Goal: Information Seeking & Learning: Learn about a topic

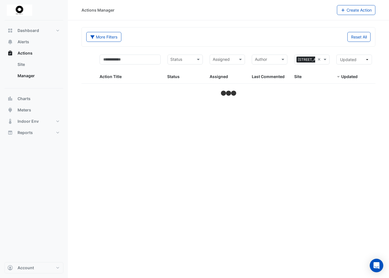
select select "**"
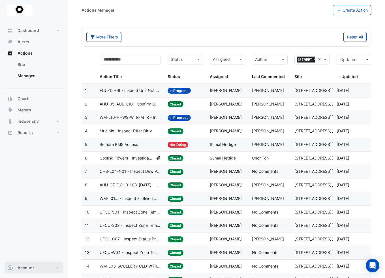
click at [57, 268] on button "Account" at bounding box center [34, 267] width 59 height 11
click at [24, 204] on link "Account Settings" at bounding box center [34, 203] width 54 height 11
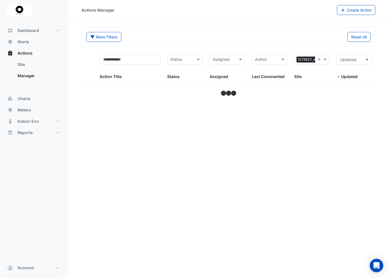
select select "**"
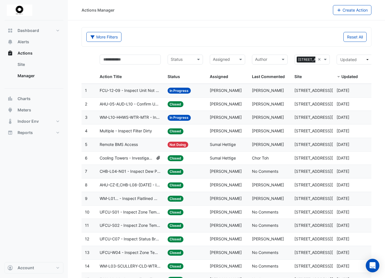
click at [141, 90] on span "FCU-12-09 - Inspect Unit Not Operating" at bounding box center [130, 90] width 61 height 7
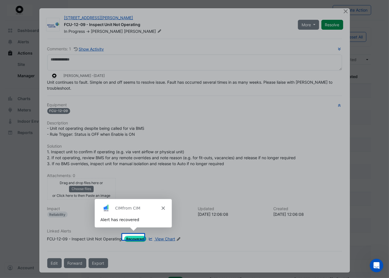
click at [343, 11] on div "Product tour overlay" at bounding box center [194, 139] width 389 height 278
click at [174, 254] on div "Product tour overlay" at bounding box center [194, 139] width 389 height 278
click at [164, 207] on icon "Close" at bounding box center [162, 207] width 3 height 3
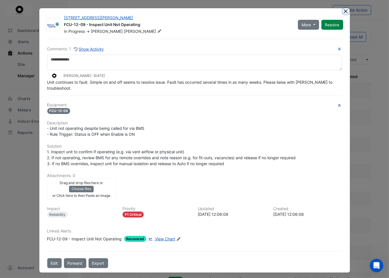
click at [343, 10] on button "Close" at bounding box center [346, 11] width 6 height 6
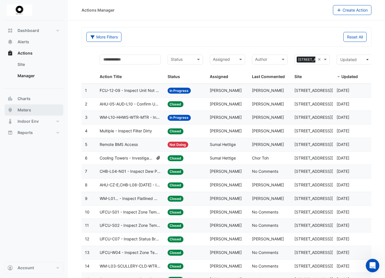
click at [22, 107] on span "Meters" at bounding box center [25, 110] width 14 height 6
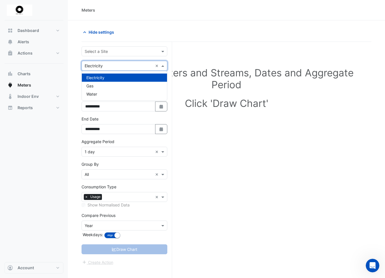
click at [163, 66] on span at bounding box center [163, 66] width 7 height 6
click at [95, 92] on span "Water" at bounding box center [91, 94] width 11 height 5
click at [163, 49] on span at bounding box center [163, 51] width 7 height 6
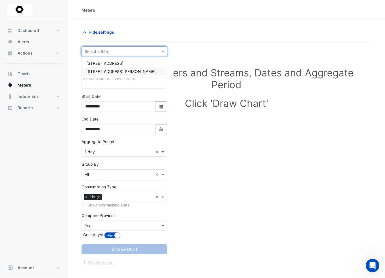
click at [112, 72] on span "[STREET_ADDRESS][PERSON_NAME]" at bounding box center [120, 71] width 69 height 5
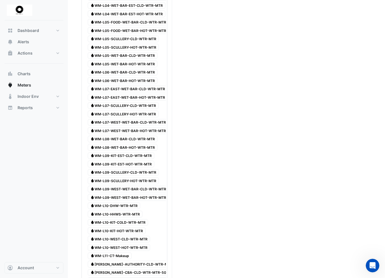
scroll to position [198, 0]
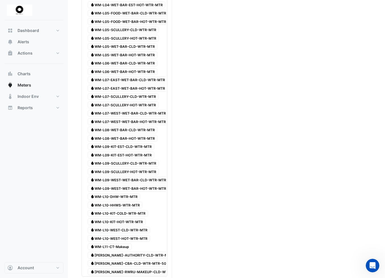
click at [117, 244] on span "Water WM-L11-CT-Makeup" at bounding box center [110, 247] width 44 height 7
click at [114, 244] on span "Water WM-L11-CT-Makeup" at bounding box center [110, 247] width 44 height 7
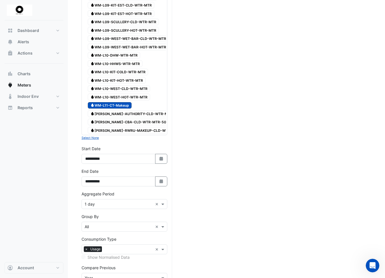
scroll to position [368, 0]
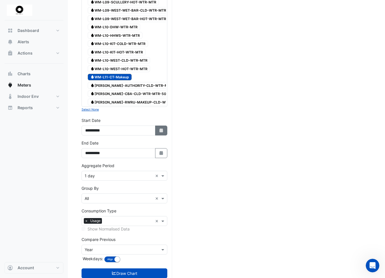
click at [160, 128] on icon "button" at bounding box center [160, 130] width 3 height 4
select select "*"
select select "****"
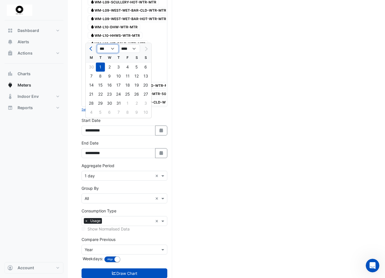
click at [113, 49] on select "*** *** *** *** *** *** ***" at bounding box center [107, 48] width 21 height 8
click at [97, 45] on select "*** *** *** *** *** *** ***" at bounding box center [107, 48] width 21 height 8
click at [103, 68] on div "1" at bounding box center [100, 67] width 9 height 9
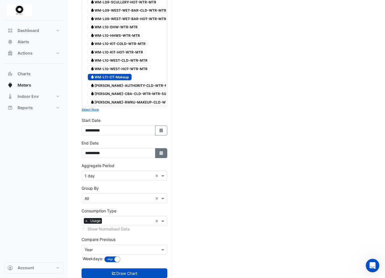
click at [161, 151] on icon "button" at bounding box center [160, 153] width 3 height 4
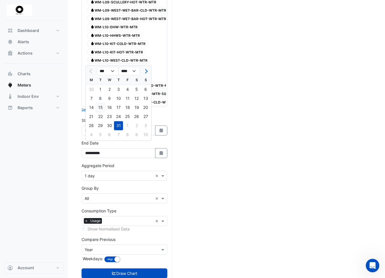
click at [100, 108] on div "15" at bounding box center [100, 107] width 9 height 9
type input "**********"
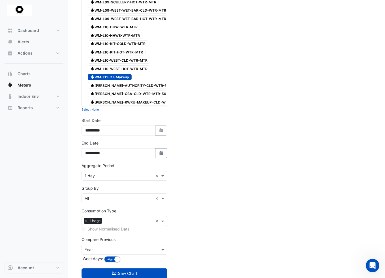
scroll to position [376, 0]
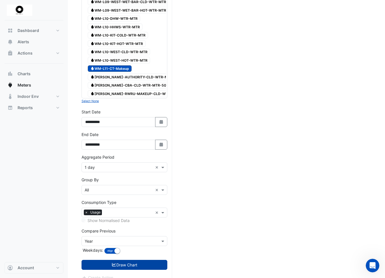
click at [118, 260] on button "Draw Chart" at bounding box center [124, 265] width 86 height 10
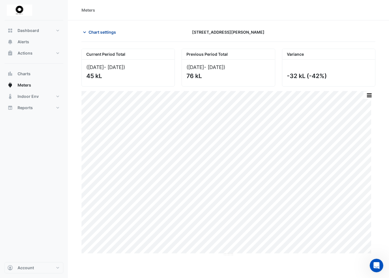
click at [86, 31] on icon "button" at bounding box center [84, 32] width 3 height 2
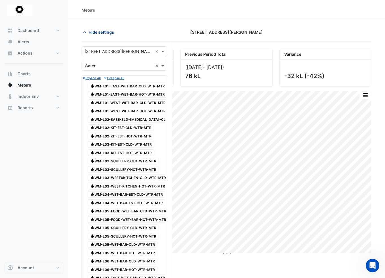
click at [87, 32] on icon "button" at bounding box center [85, 32] width 6 height 6
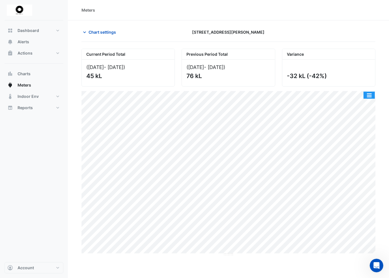
click at [368, 94] on button "button" at bounding box center [368, 95] width 11 height 7
click at [85, 32] on icon "button" at bounding box center [84, 32] width 3 height 2
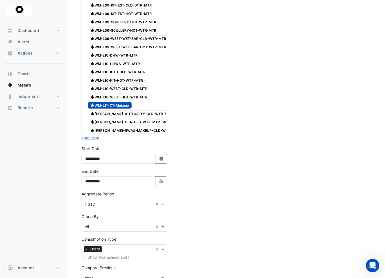
scroll to position [368, 0]
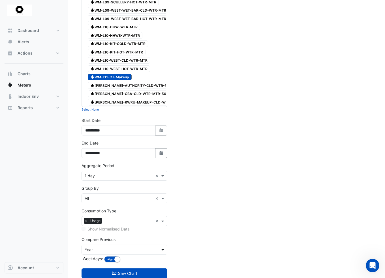
click at [162, 247] on span at bounding box center [163, 250] width 7 height 6
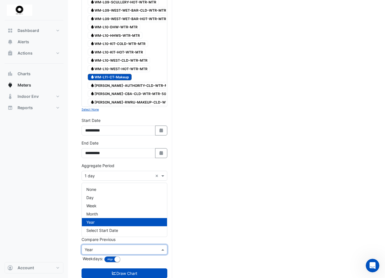
click at [144, 247] on input "text" at bounding box center [119, 250] width 68 height 6
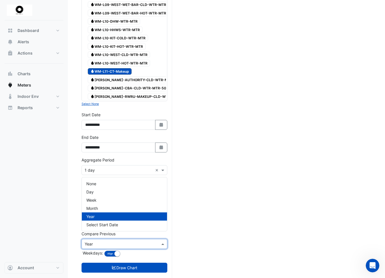
scroll to position [376, 0]
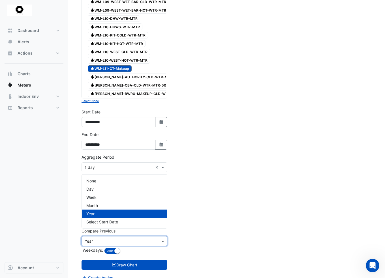
click at [110, 238] on input "text" at bounding box center [119, 241] width 68 height 6
click at [162, 238] on span at bounding box center [163, 241] width 7 height 6
click at [161, 238] on span at bounding box center [163, 241] width 7 height 6
click at [95, 181] on span "None" at bounding box center [91, 180] width 10 height 5
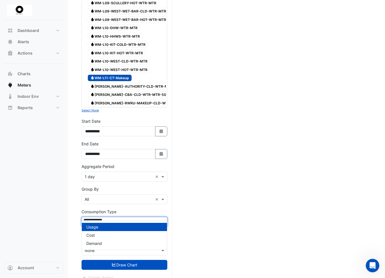
click at [161, 219] on span at bounding box center [163, 222] width 7 height 6
click at [163, 219] on span at bounding box center [163, 222] width 7 height 6
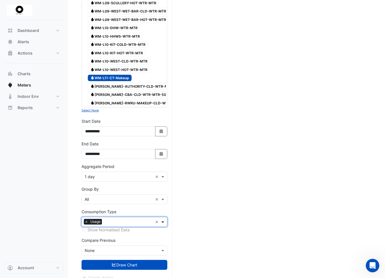
click at [163, 219] on span at bounding box center [163, 222] width 7 height 6
click at [162, 196] on span at bounding box center [163, 199] width 7 height 6
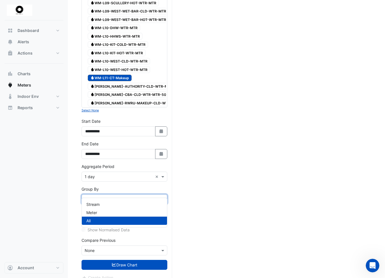
click at [162, 196] on span at bounding box center [163, 199] width 7 height 6
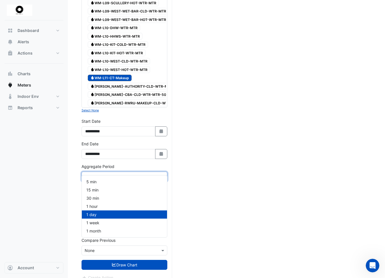
click at [162, 174] on span at bounding box center [163, 177] width 7 height 6
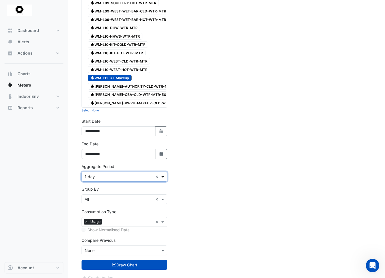
click at [162, 174] on span at bounding box center [163, 177] width 7 height 6
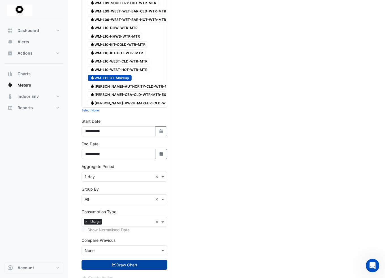
click at [138, 260] on button "Draw Chart" at bounding box center [124, 265] width 86 height 10
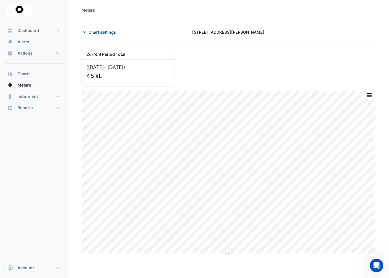
click at [86, 31] on icon "button" at bounding box center [85, 32] width 6 height 6
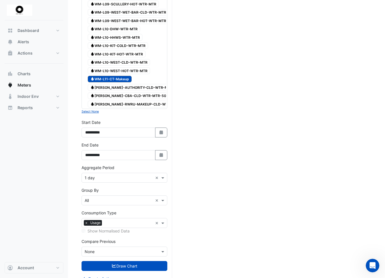
scroll to position [367, 0]
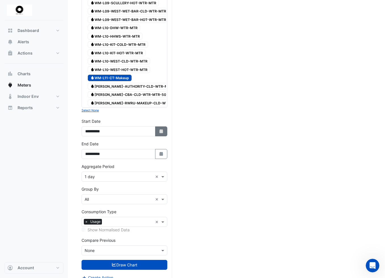
click at [162, 129] on icon "button" at bounding box center [160, 131] width 3 height 4
select select "*"
select select "****"
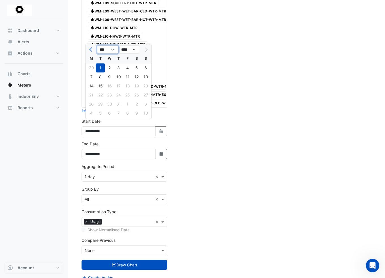
click at [112, 49] on select "*** *** *** *** *** *** ***" at bounding box center [107, 49] width 21 height 8
click at [97, 45] on select "*** *** *** *** *** *** ***" at bounding box center [107, 49] width 21 height 8
click at [127, 260] on button "Draw Chart" at bounding box center [124, 265] width 86 height 10
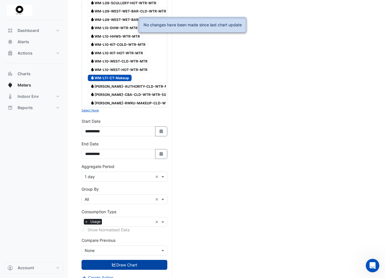
click at [120, 260] on button "Draw Chart" at bounding box center [124, 265] width 86 height 10
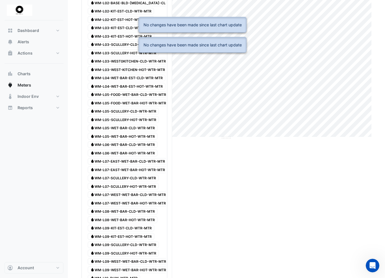
scroll to position [0, 0]
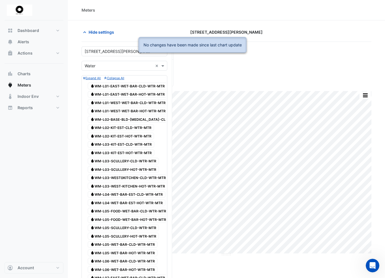
click at [244, 37] on ngb-alert "No changes have been made since last chart update" at bounding box center [193, 45] width 108 height 16
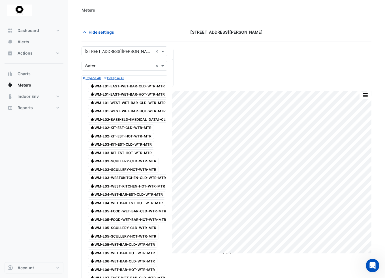
click at [189, 60] on div "Current Period Total ([DATE] - [DATE] ) 45 kL" at bounding box center [226, 65] width 296 height 42
click at [85, 33] on icon "button" at bounding box center [84, 32] width 3 height 2
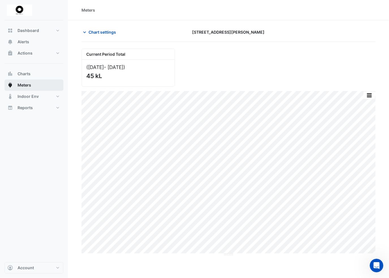
click at [24, 85] on span "Meters" at bounding box center [25, 85] width 14 height 6
click at [84, 31] on icon "button" at bounding box center [85, 32] width 6 height 6
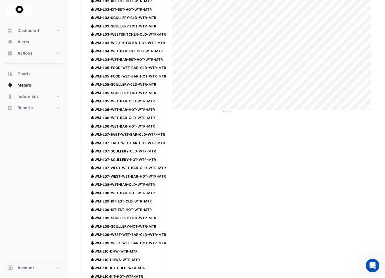
scroll to position [226, 0]
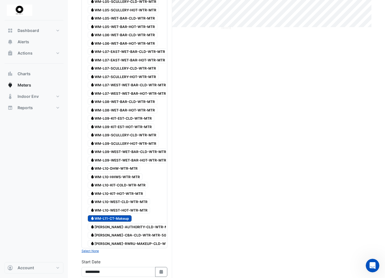
click at [123, 223] on span "Water [PERSON_NAME]-AUTHORITY-CLD-WTR-MTR" at bounding box center [131, 226] width 87 height 7
click at [104, 215] on span "Water WM-L11-CT-Makeup" at bounding box center [110, 218] width 44 height 7
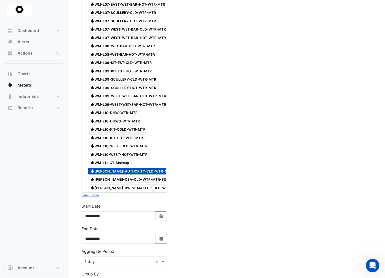
scroll to position [283, 0]
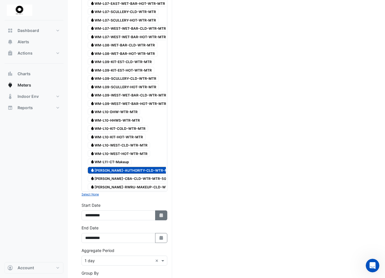
click at [161, 213] on icon "Select Date" at bounding box center [161, 215] width 5 height 4
select select "*"
select select "****"
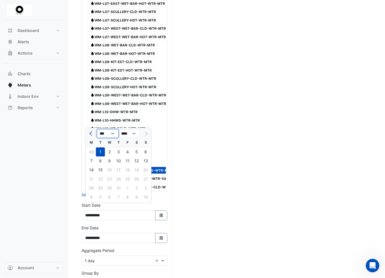
click at [115, 132] on select "*** *** *** *** *** *** ***" at bounding box center [107, 133] width 21 height 8
click at [135, 134] on select "**** **** **** **** **** **** **** **** **** **** ****" at bounding box center [128, 133] width 21 height 8
click at [118, 130] on select "**** **** **** **** **** **** **** **** **** **** ****" at bounding box center [128, 133] width 21 height 8
click at [112, 134] on select "*** *** *** *** *** *** ***" at bounding box center [107, 133] width 21 height 8
